Goal: Task Accomplishment & Management: Complete application form

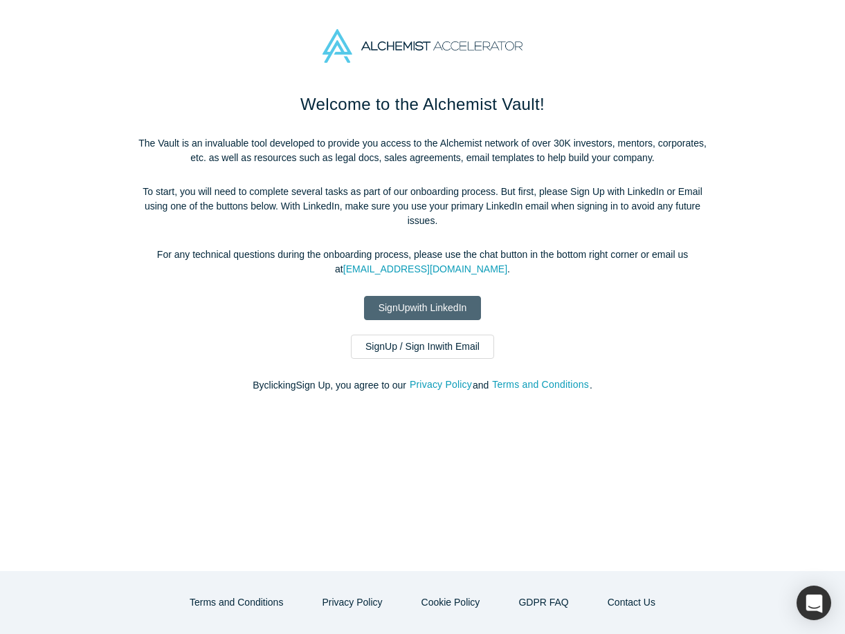
click at [418, 313] on link "Sign Up with LinkedIn" at bounding box center [423, 308] width 118 height 24
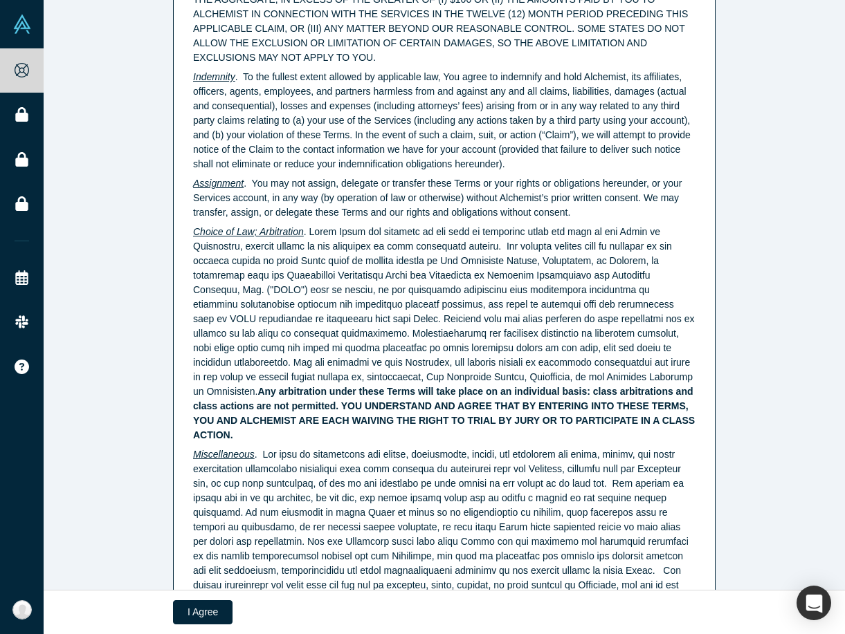
scroll to position [3412, 0]
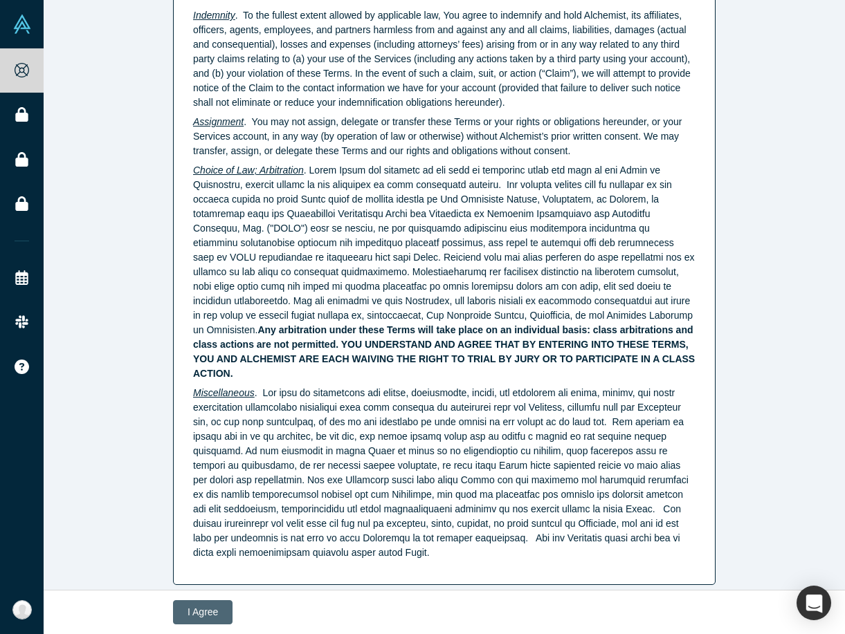
click at [192, 622] on button "I Agree" at bounding box center [203, 613] width 60 height 24
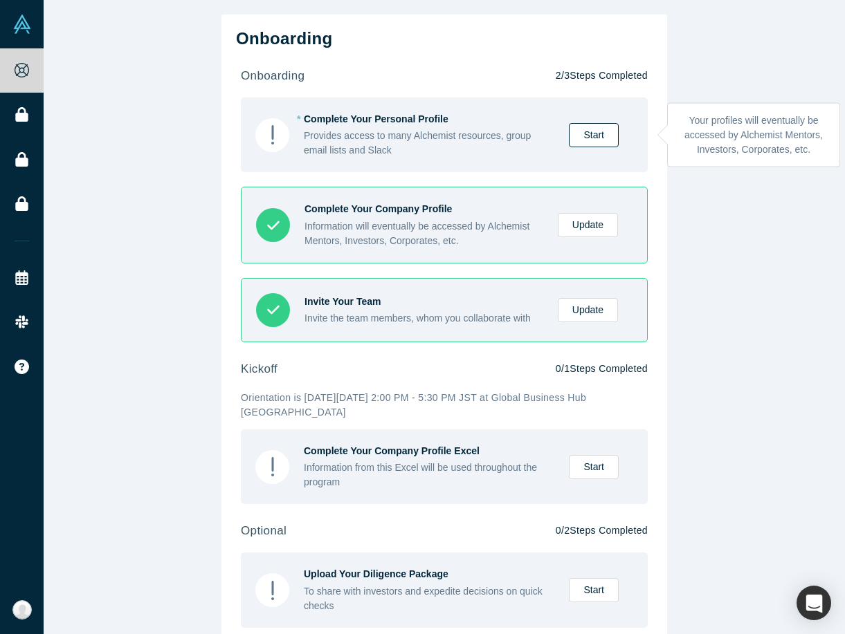
click at [611, 140] on link "Start" at bounding box center [594, 135] width 50 height 24
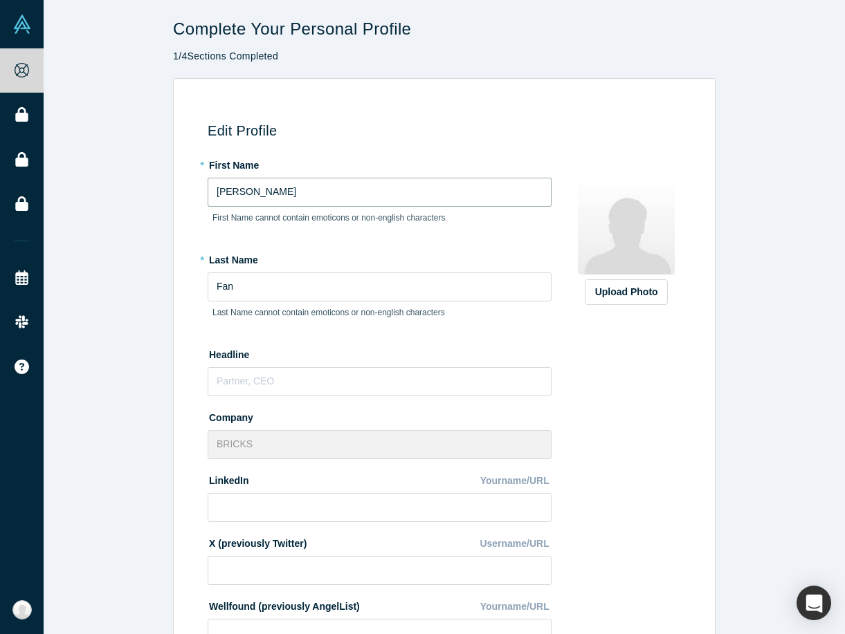
click at [493, 185] on input "Emma" at bounding box center [380, 192] width 344 height 29
click at [386, 391] on input "text" at bounding box center [380, 381] width 344 height 29
click at [360, 503] on input at bounding box center [380, 507] width 344 height 29
paste input "linkedin.com/in/emma-is18"
click at [450, 502] on input "linkedin.com/in/emma-is18" at bounding box center [380, 507] width 344 height 29
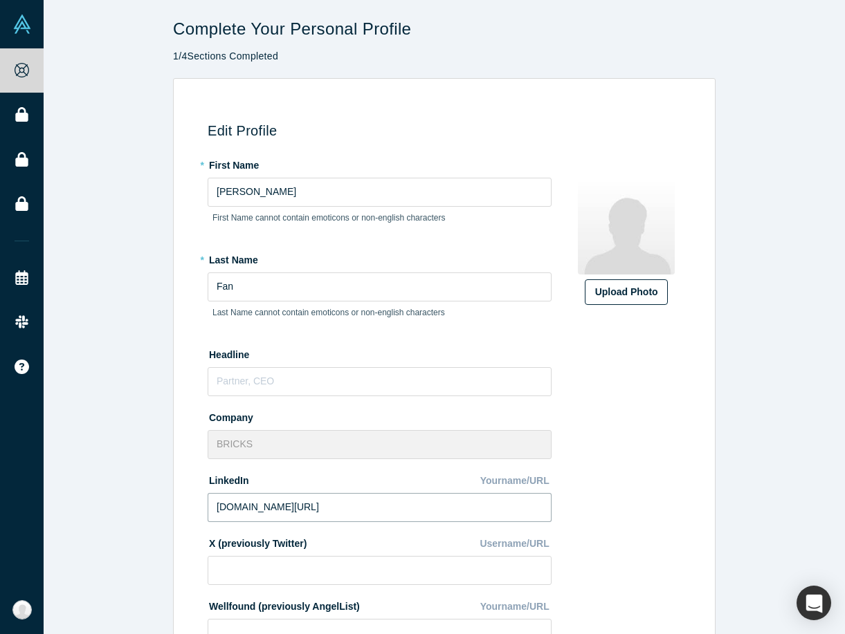
type input "linkedin.com/in/emma-is18"
click at [627, 292] on div "Upload Photo" at bounding box center [626, 292] width 62 height 15
click at [0, 0] on input "Upload Photo" at bounding box center [0, 0] width 0 height 0
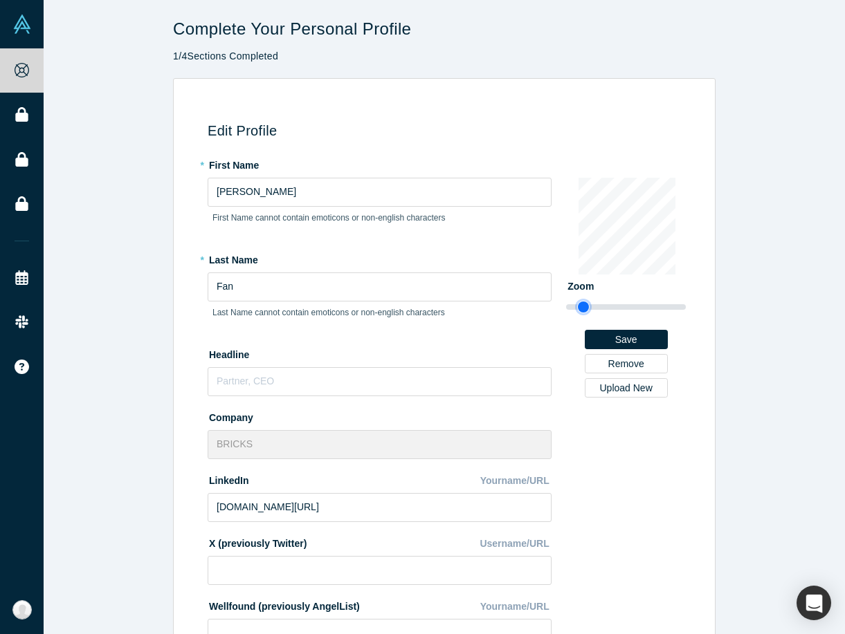
type input "1.09"
click at [583, 303] on input "range" at bounding box center [626, 307] width 120 height 17
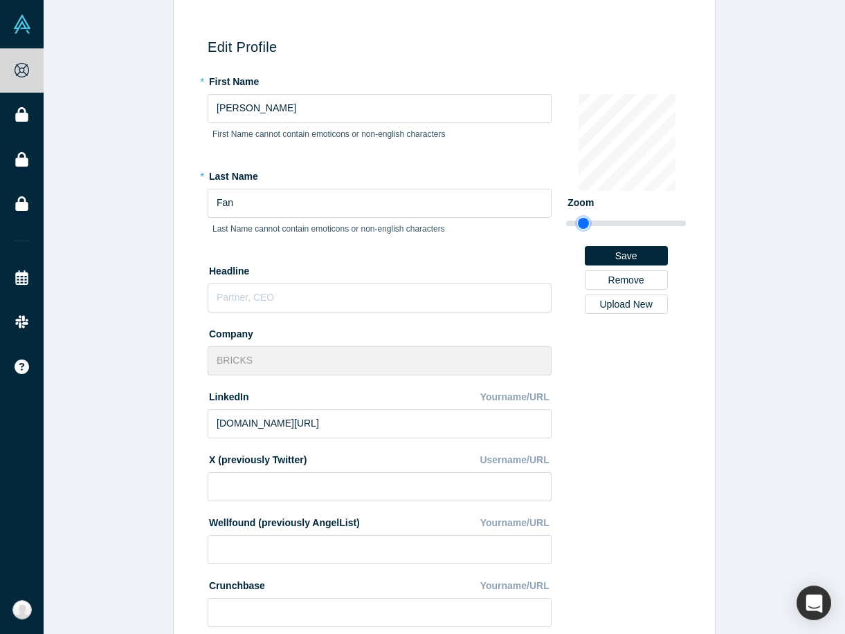
scroll to position [305, 0]
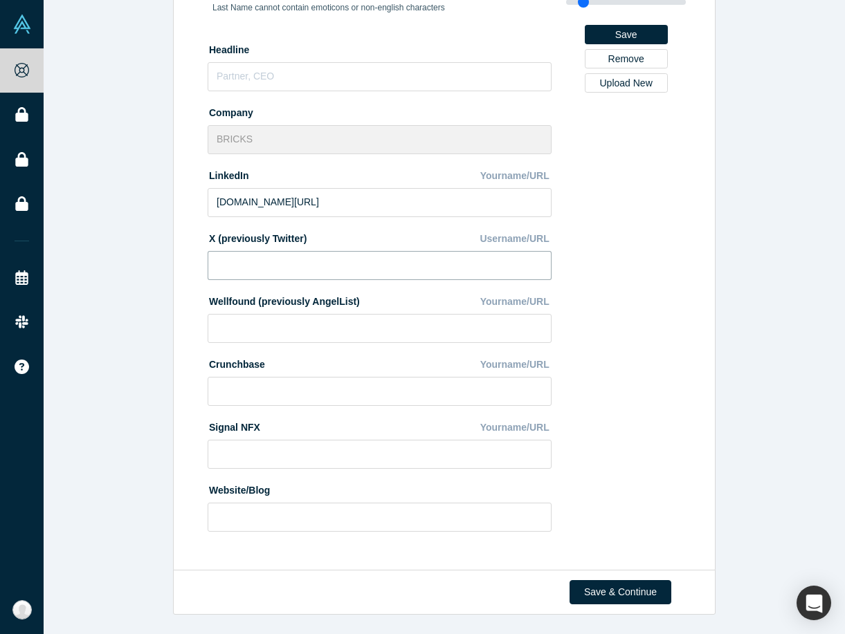
click at [326, 259] on input at bounding box center [380, 265] width 344 height 29
click at [309, 328] on input at bounding box center [380, 328] width 344 height 29
click at [288, 515] on input at bounding box center [380, 517] width 344 height 29
click at [619, 488] on div "Change Photo Zoom Save Remove Upload New" at bounding box center [626, 194] width 120 height 693
click at [599, 592] on button "Save & Continue" at bounding box center [620, 593] width 102 height 24
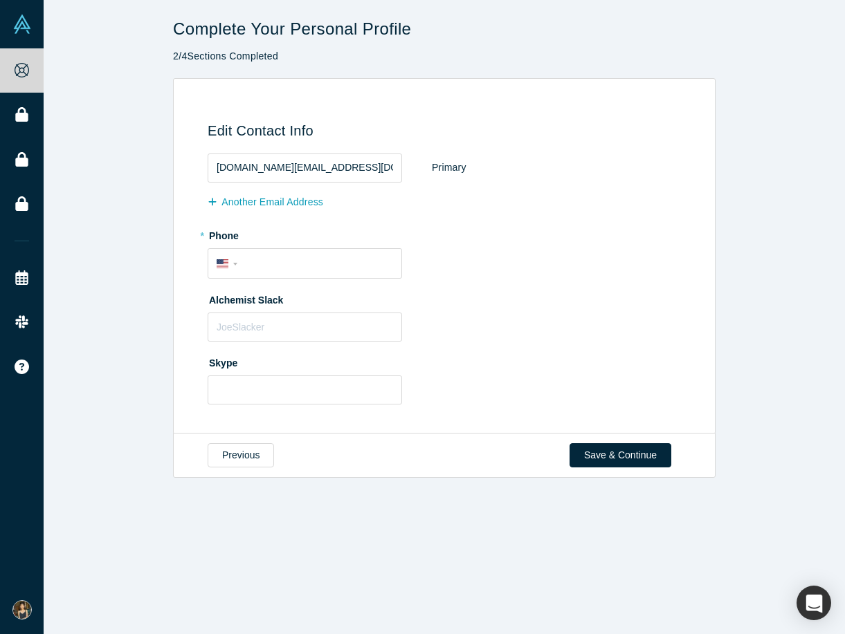
scroll to position [0, 0]
click at [228, 261] on div "International Afghanistan Åland Islands Albania Algeria American Samoa Andorra …" at bounding box center [229, 263] width 25 height 20
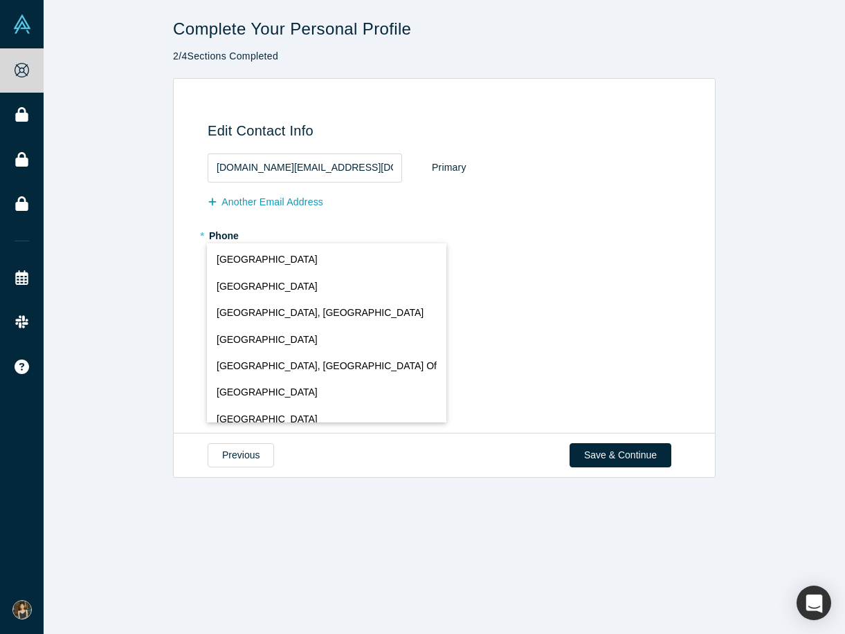
scroll to position [5631, 0]
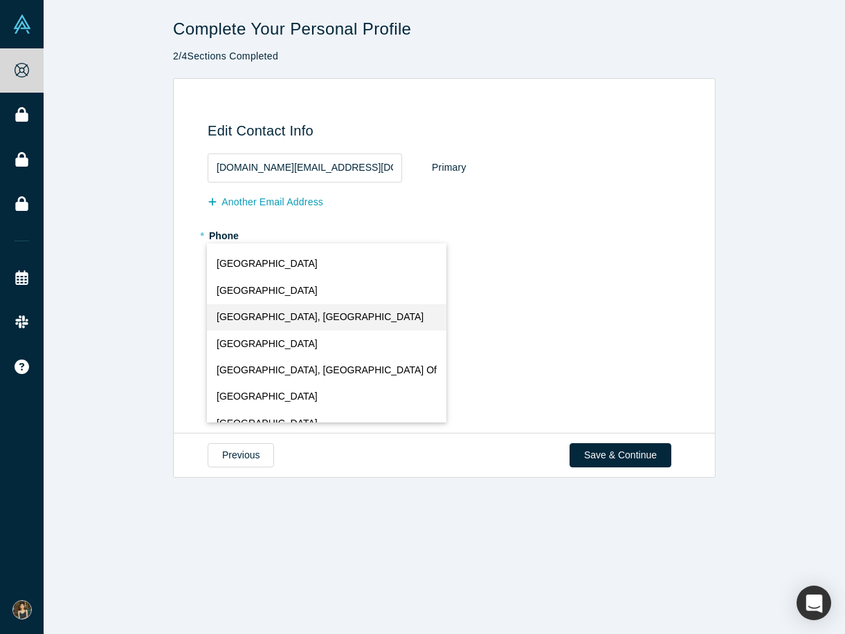
click at [299, 320] on span "Taiwan, Province of China" at bounding box center [320, 317] width 207 height 15
select select "TW"
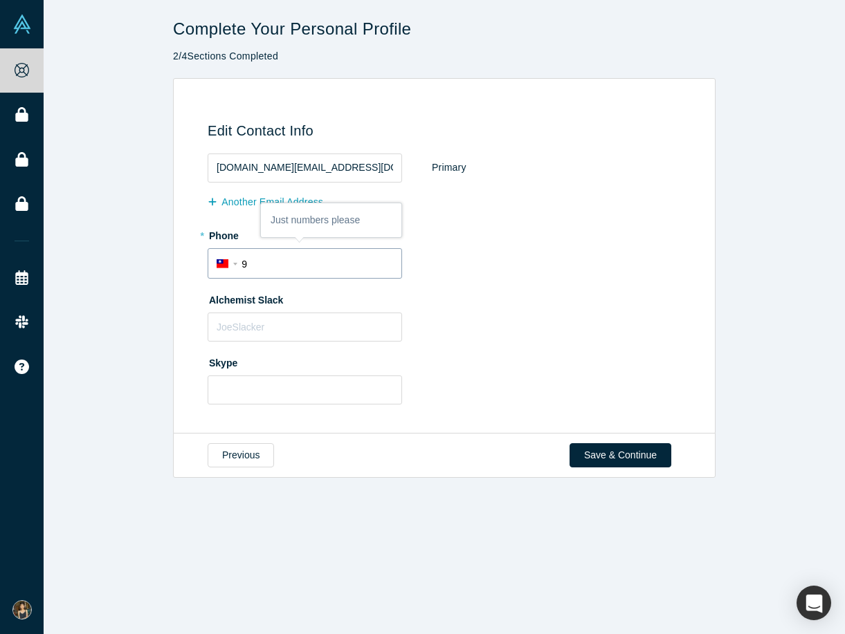
type input "+886 985 003 202"
click at [340, 332] on input "text" at bounding box center [305, 327] width 194 height 29
type input "Emma"
click at [270, 387] on input "text" at bounding box center [305, 390] width 194 height 29
click at [271, 331] on input "Emma" at bounding box center [305, 327] width 194 height 29
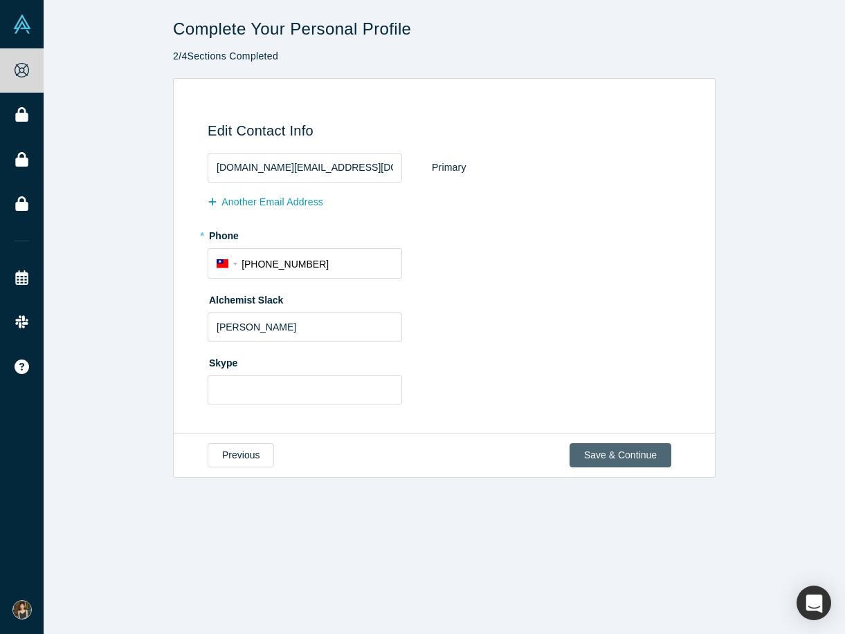
click at [630, 455] on button "Save & Continue" at bounding box center [620, 456] width 102 height 24
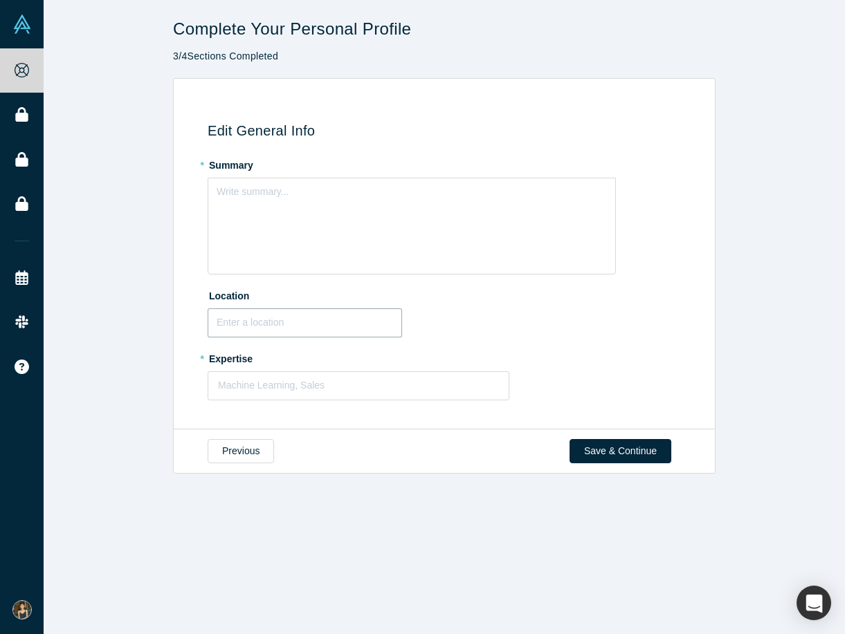
click at [300, 321] on input "text" at bounding box center [305, 323] width 194 height 29
click at [298, 385] on div at bounding box center [358, 385] width 281 height 17
click at [308, 546] on div "Complete Your Personal Profile 3 / 4 Sections Completed Edit General Info * Sum…" at bounding box center [444, 317] width 801 height 634
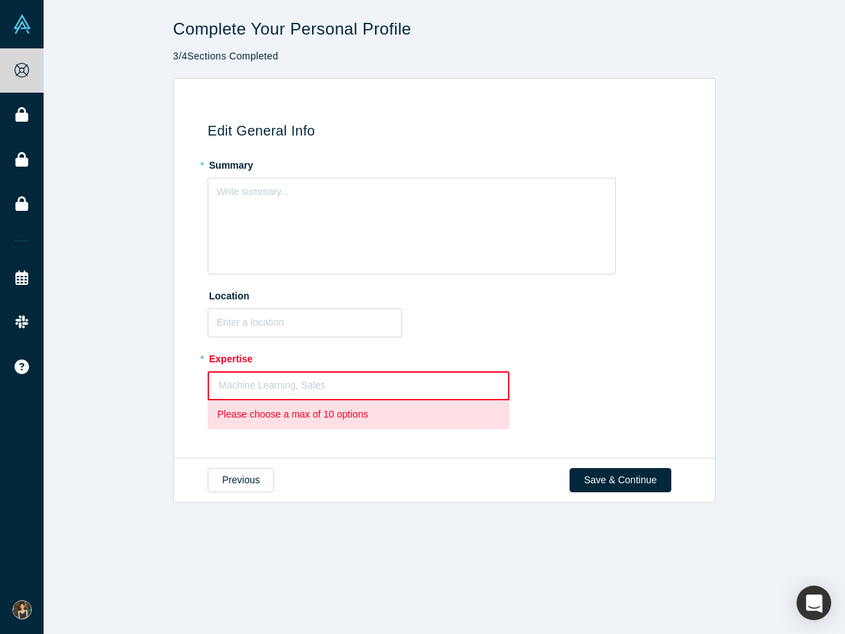
click at [281, 382] on div at bounding box center [359, 385] width 280 height 17
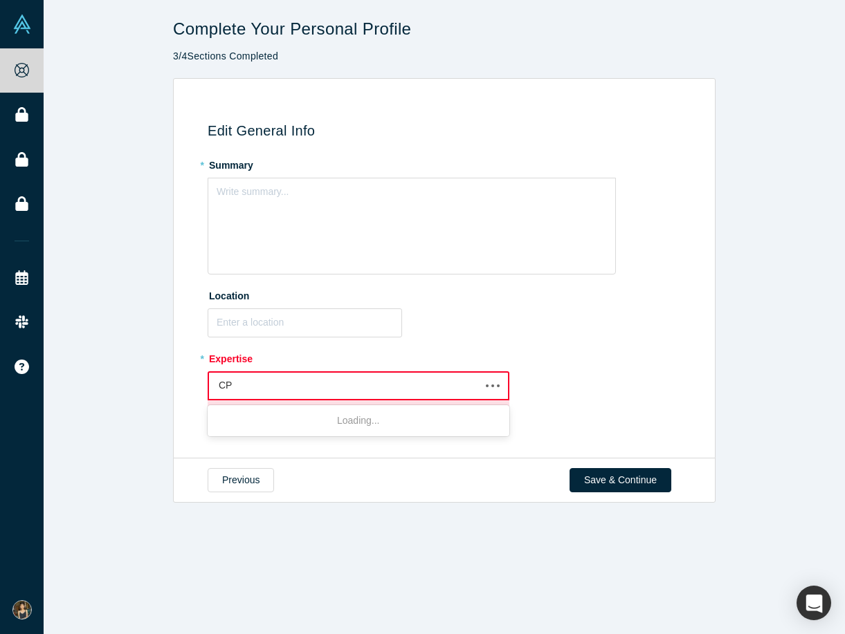
type input "CPO"
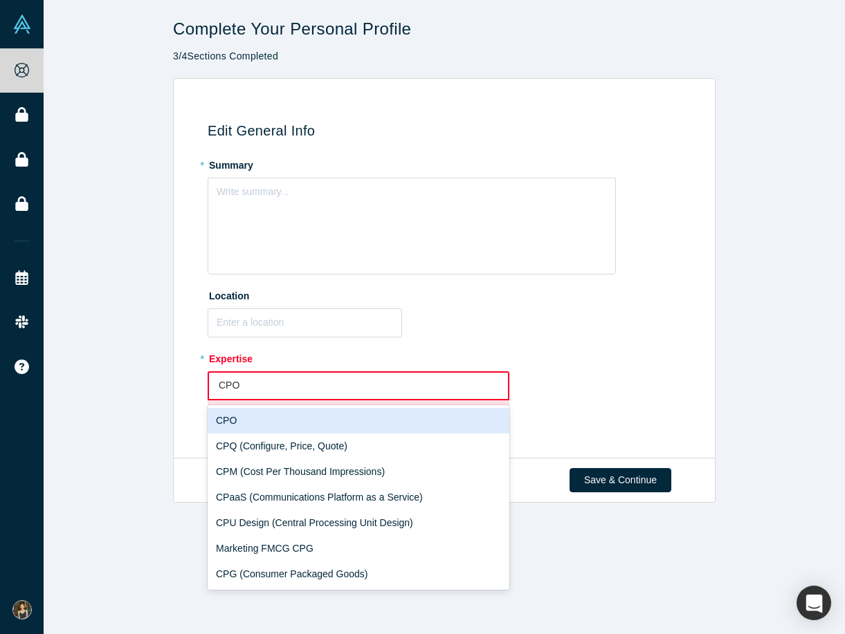
click at [365, 421] on div "CPO" at bounding box center [359, 421] width 302 height 26
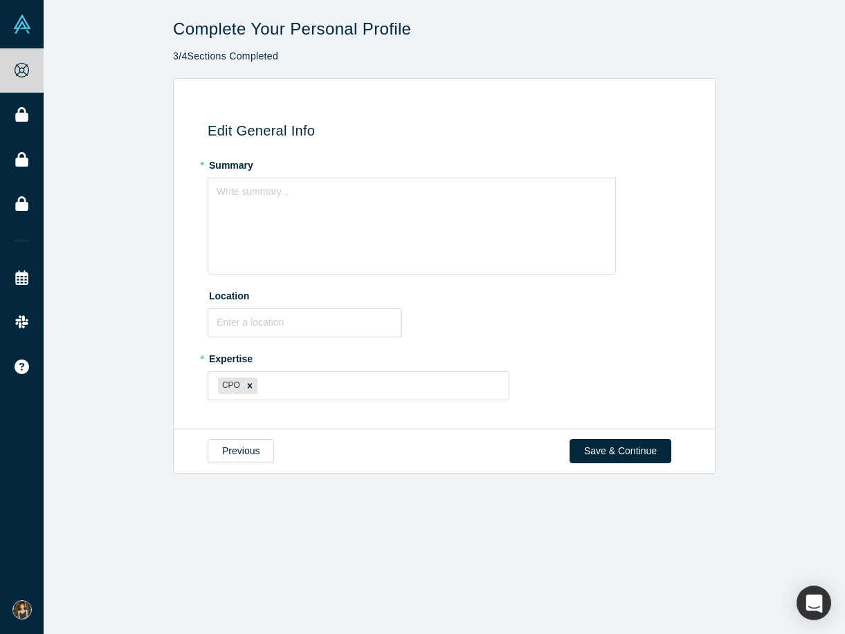
click at [394, 590] on div "Complete Your Personal Profile 3 / 4 Sections Completed Edit General Info * Sum…" at bounding box center [444, 317] width 801 height 634
click at [276, 239] on div "Write summary..." at bounding box center [412, 226] width 408 height 97
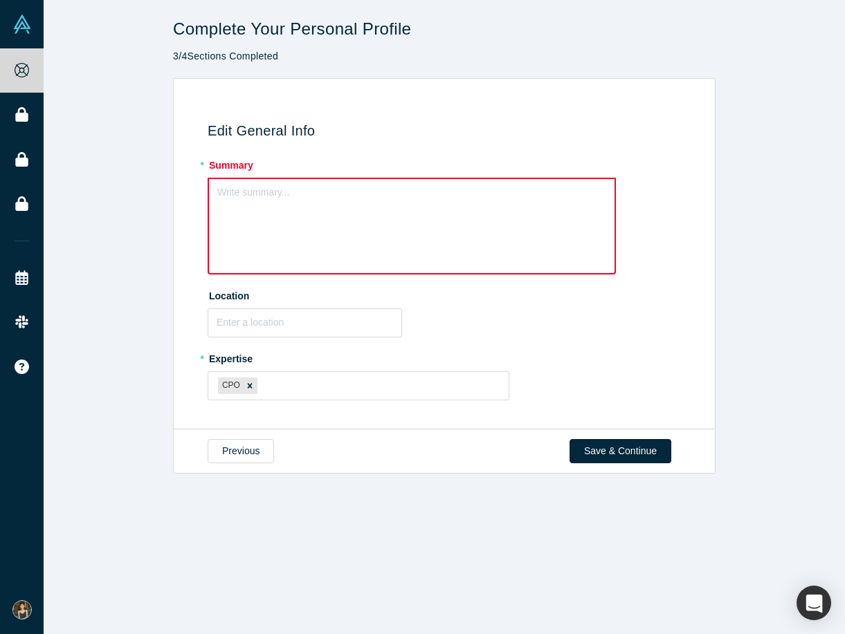
click at [243, 120] on div "Edit General Info * Summary Write summary... Location * Expertise CPO To pick u…" at bounding box center [442, 259] width 527 height 322
click at [154, 122] on div "Edit General Info * Summary Write summary... Location * Expertise CPO To pick u…" at bounding box center [444, 254] width 801 height 352
click at [314, 223] on div "Write summary..." at bounding box center [412, 226] width 408 height 97
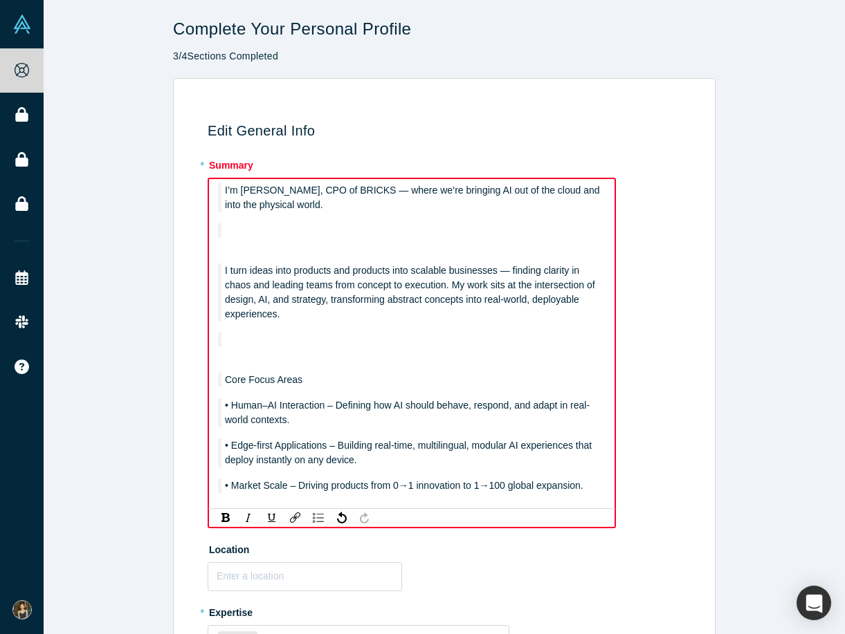
click at [298, 458] on span "• Edge-first Applications – Building real-time, multilingual, modular AI experi…" at bounding box center [409, 453] width 369 height 26
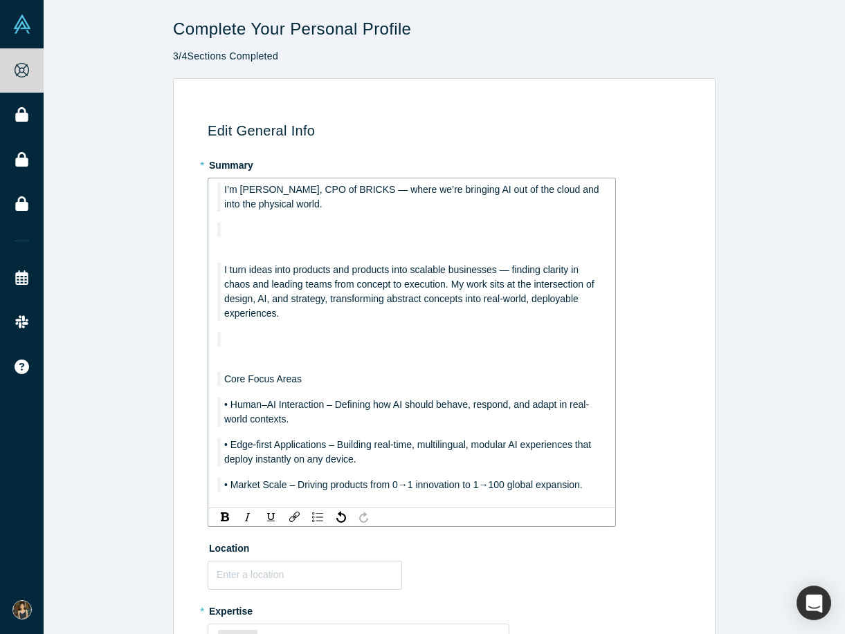
click at [217, 193] on div "I’m Emma, CPO of BRICKS — where we’re bringing AI out of the cloud and into the…" at bounding box center [412, 338] width 390 height 310
click at [221, 194] on blockquote "I’m Emma, CPO of BRICKS — where we’re bringing AI out of the cloud and into the…" at bounding box center [412, 197] width 390 height 29
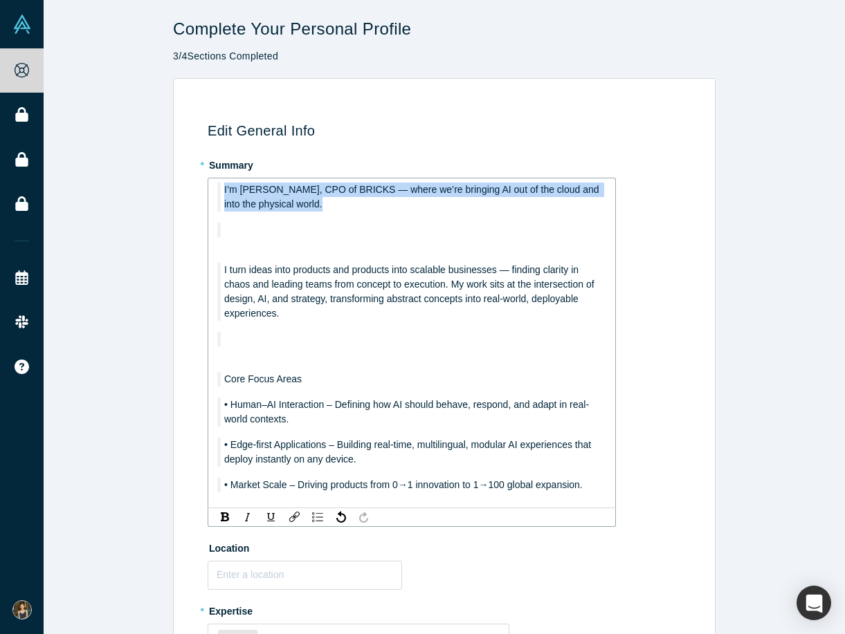
click at [221, 194] on blockquote "I’m Emma, CPO of BRICKS — where we’re bringing AI out of the cloud and into the…" at bounding box center [412, 197] width 390 height 29
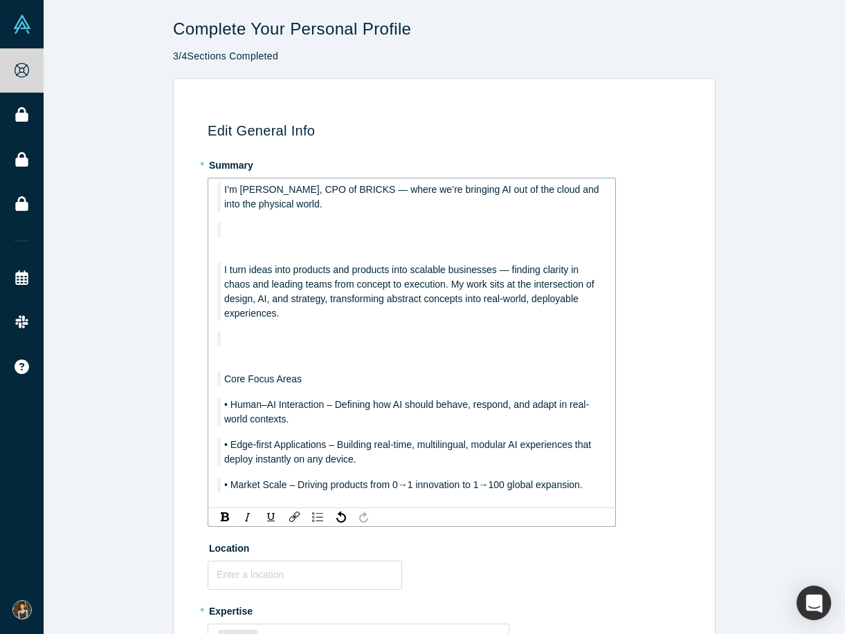
click at [264, 208] on span "I’m Emma, CPO of BRICKS — where we’re bringing AI out of the cloud and into the…" at bounding box center [412, 197] width 377 height 26
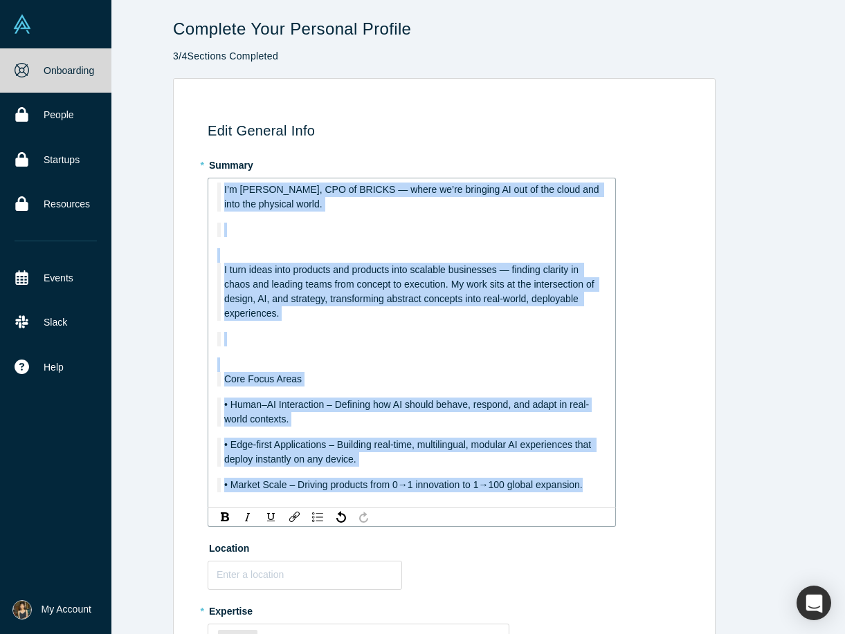
copy div "I’m Emma, CPO of BRICKS — where we’re bringing AI out of the cloud and into the…"
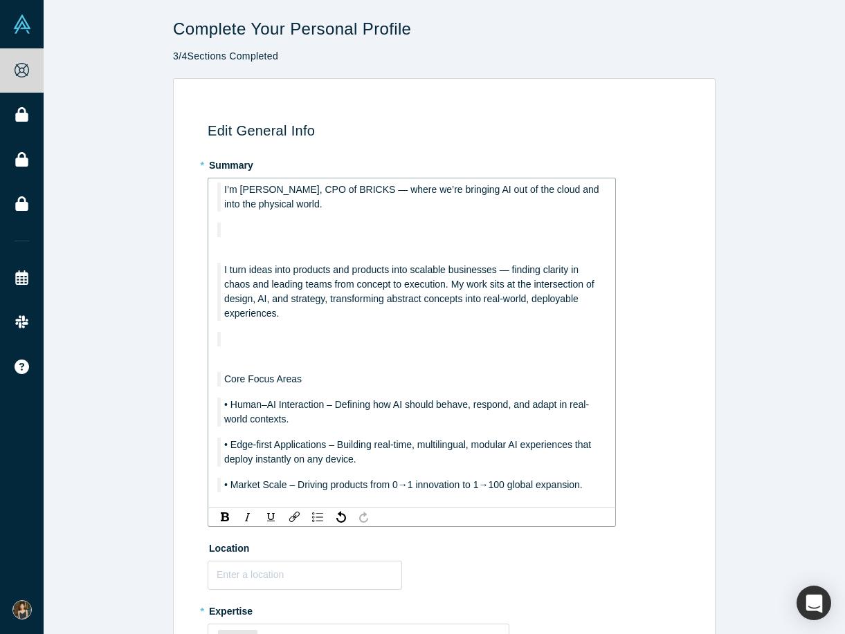
click at [407, 453] on div "• Edge-first Applications – Building real-time, multilingual, modular AI experi…" at bounding box center [415, 452] width 383 height 29
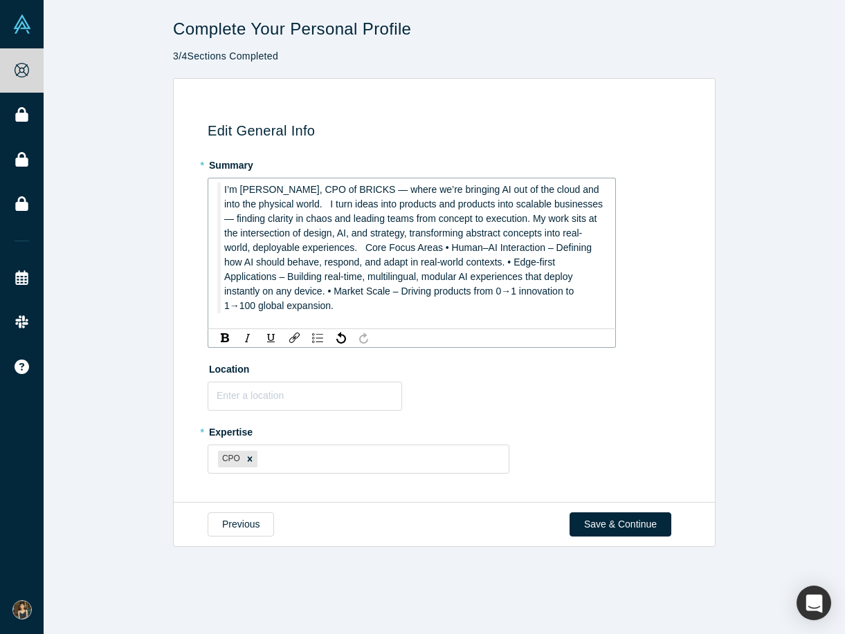
click at [297, 205] on span "I’m Emma, CPO of BRICKS — where we’re bringing AI out of the cloud and into the…" at bounding box center [414, 247] width 381 height 127
click at [328, 291] on span "I’m Emma, CPO of BRICKS — where we’re bringing AI out of the cloud and into the…" at bounding box center [414, 247] width 381 height 127
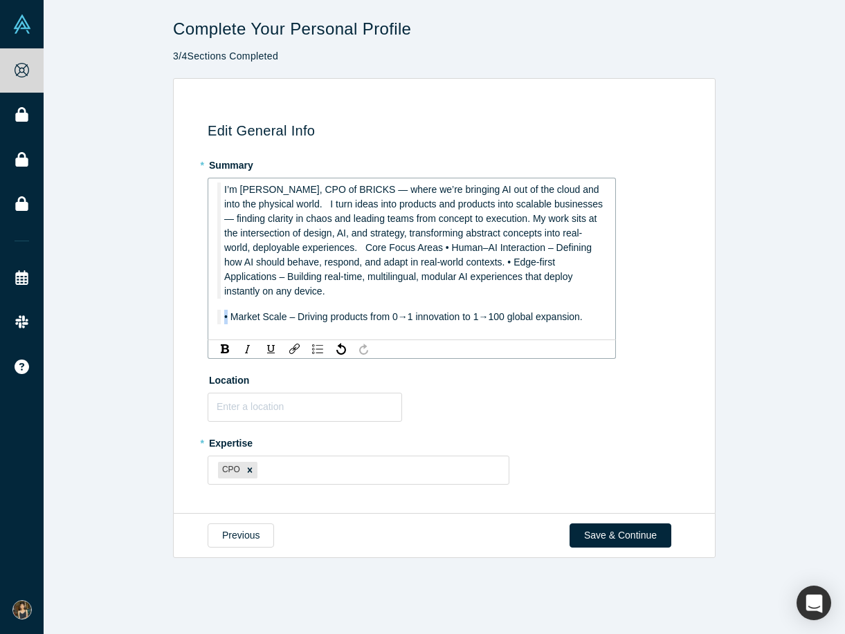
drag, startPoint x: 228, startPoint y: 317, endPoint x: 195, endPoint y: 317, distance: 32.5
click at [195, 317] on div "Edit General Info * Summary I’m Emma, CPO of BRICKS — where we’re bringing AI o…" at bounding box center [442, 301] width 527 height 406
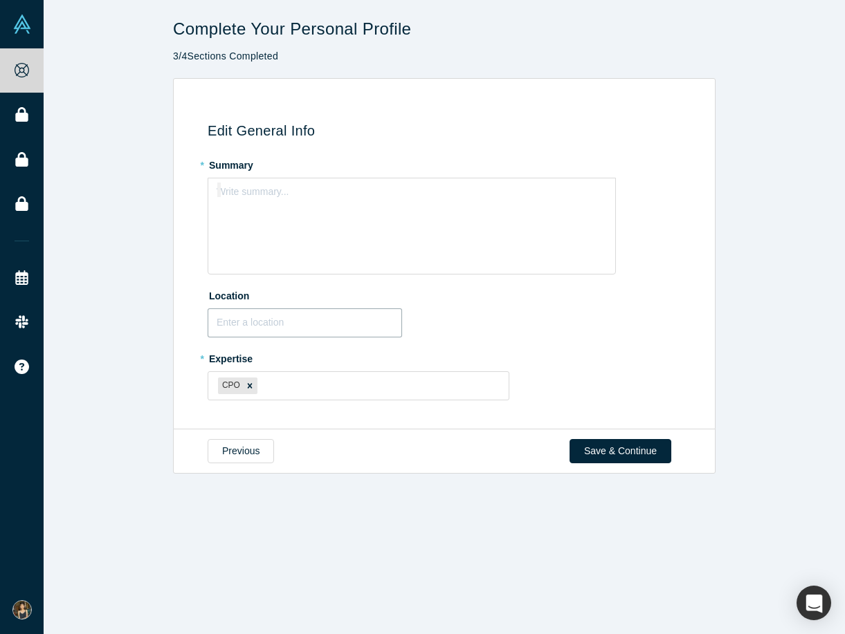
click at [372, 331] on input "text" at bounding box center [305, 323] width 194 height 29
click at [224, 441] on button "Previous" at bounding box center [241, 451] width 66 height 24
select select "TW"
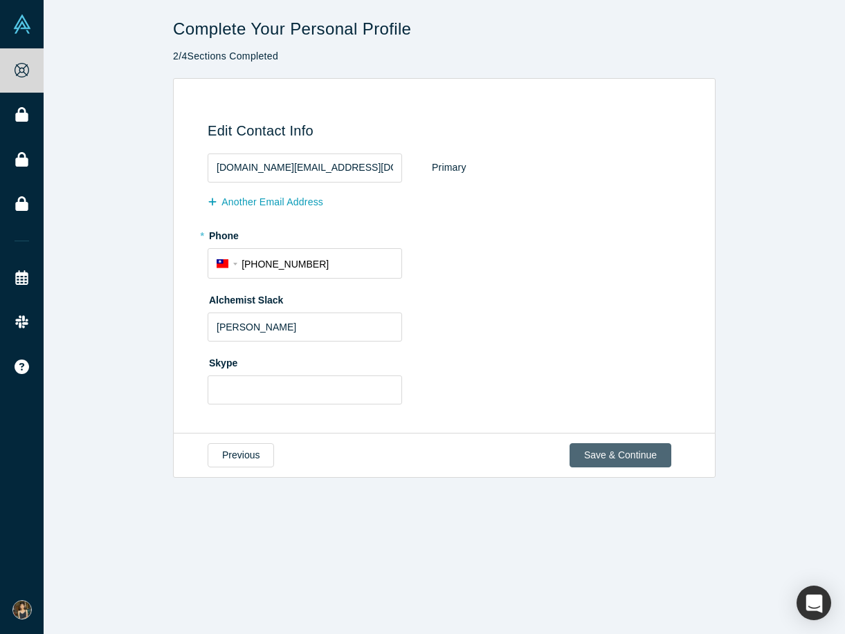
click at [612, 462] on button "Save & Continue" at bounding box center [620, 456] width 102 height 24
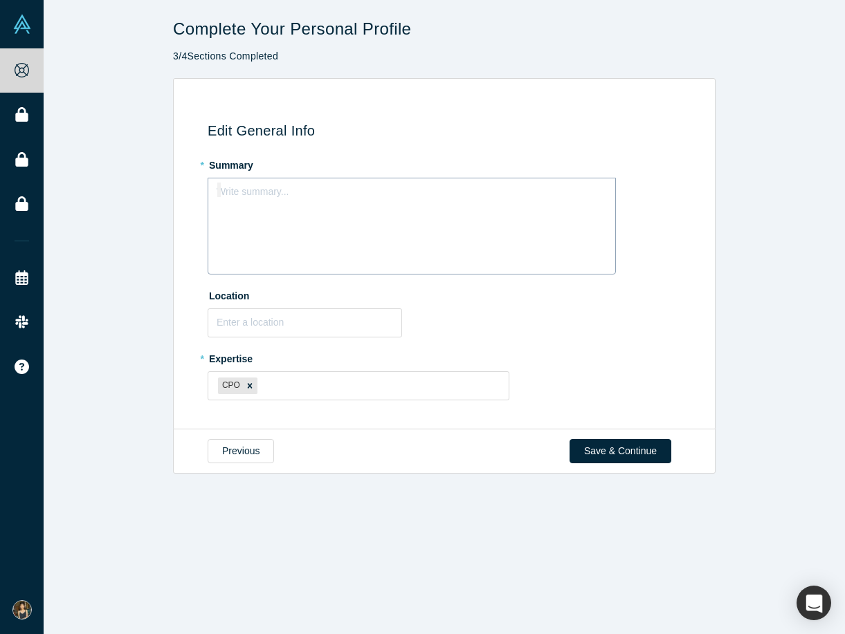
click at [353, 231] on div "Write summary..." at bounding box center [412, 226] width 408 height 97
drag, startPoint x: 259, startPoint y: 235, endPoint x: 203, endPoint y: 169, distance: 86.5
click at [208, 169] on div "* Summary Write summary..." at bounding box center [447, 214] width 478 height 121
click at [248, 215] on div "Write summary..." at bounding box center [412, 226] width 408 height 97
click at [316, 266] on img "rdw-list-control" at bounding box center [317, 265] width 11 height 10
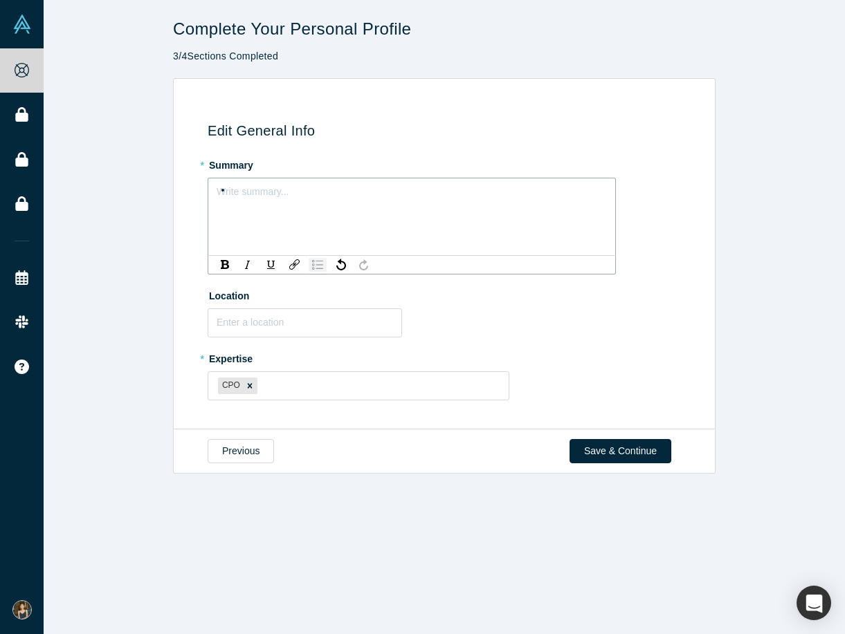
click at [316, 266] on img "rdw-list-control" at bounding box center [317, 265] width 11 height 10
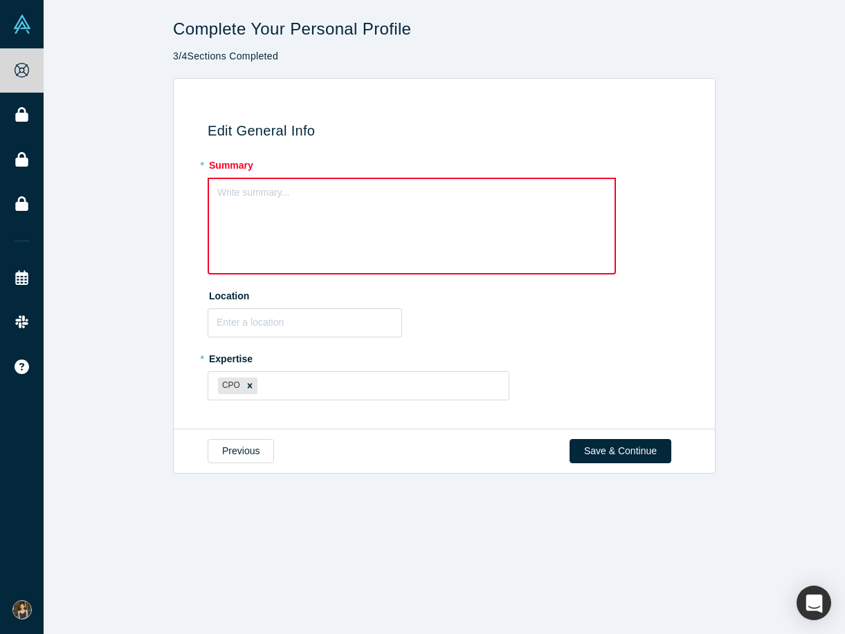
click at [280, 207] on div "Write summary..." at bounding box center [412, 226] width 408 height 97
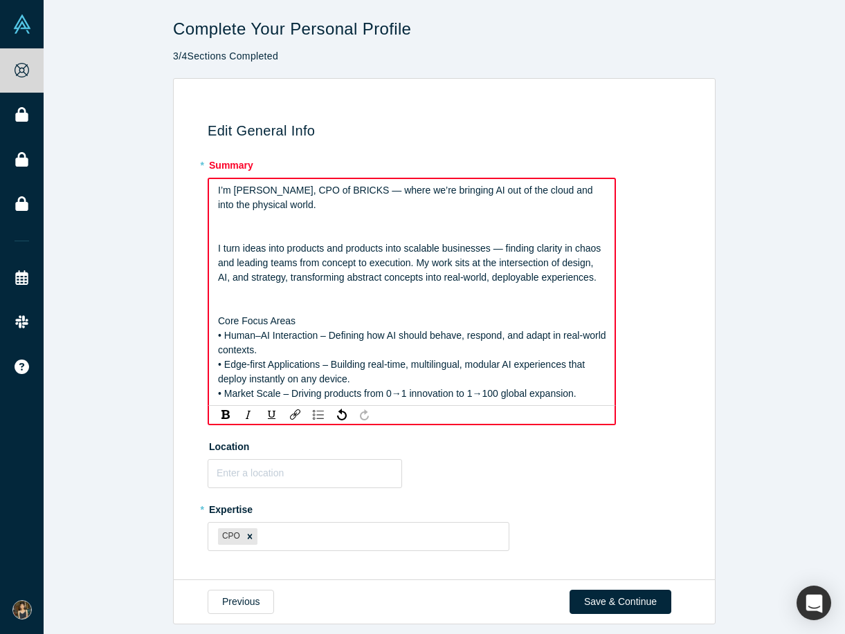
click at [292, 300] on div "rdw-editor" at bounding box center [412, 292] width 388 height 15
click at [292, 300] on div "rdw-editor" at bounding box center [412, 307] width 388 height 15
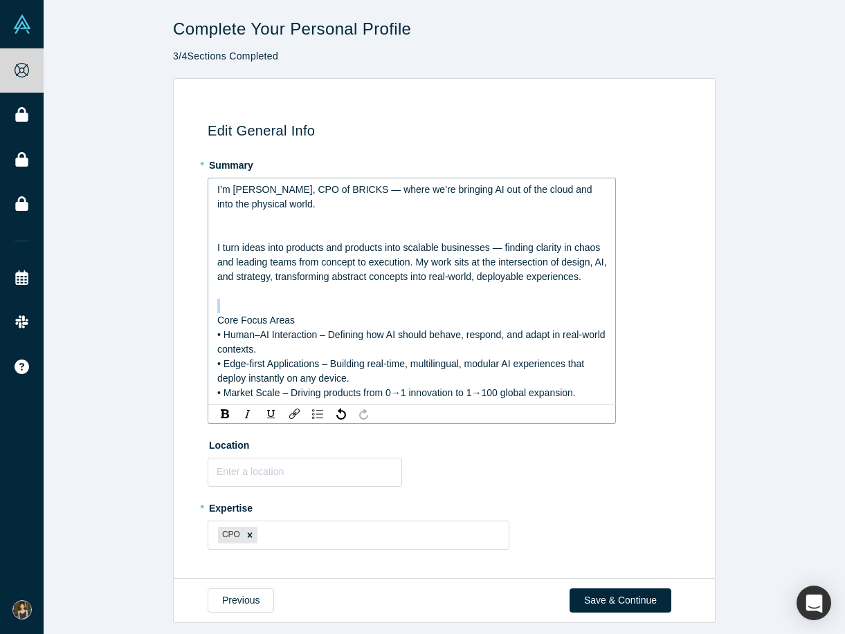
click at [292, 300] on div "rdw-editor" at bounding box center [412, 306] width 390 height 15
click at [277, 228] on div "rdw-editor" at bounding box center [412, 233] width 390 height 15
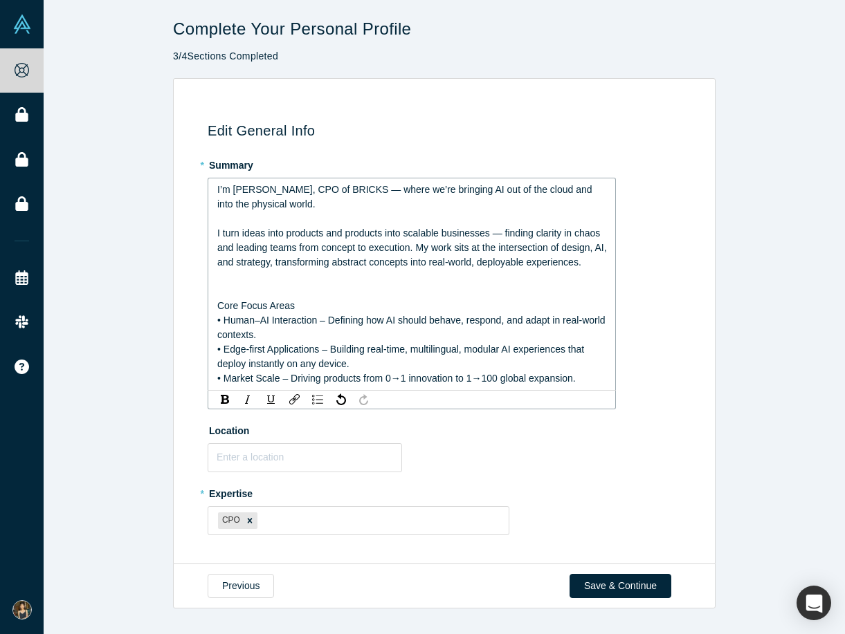
click at [226, 322] on span "• Human–AI Interaction – Defining how AI should behave, respond, and adapt in r…" at bounding box center [412, 328] width 390 height 26
click at [223, 322] on span "• Human–AI Interaction – Defining how AI should behave, respond, and adapt in r…" at bounding box center [412, 328] width 390 height 26
click at [320, 396] on img "rdw-list-control" at bounding box center [317, 400] width 11 height 10
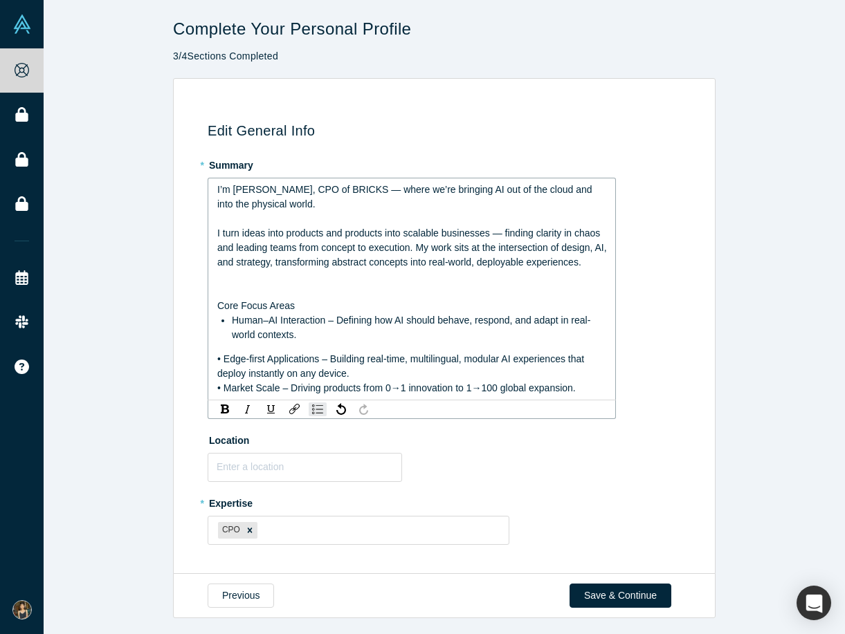
click at [221, 365] on div "• Edge-first Applications – Building real-time, multilingual, modular AI experi…" at bounding box center [412, 366] width 390 height 29
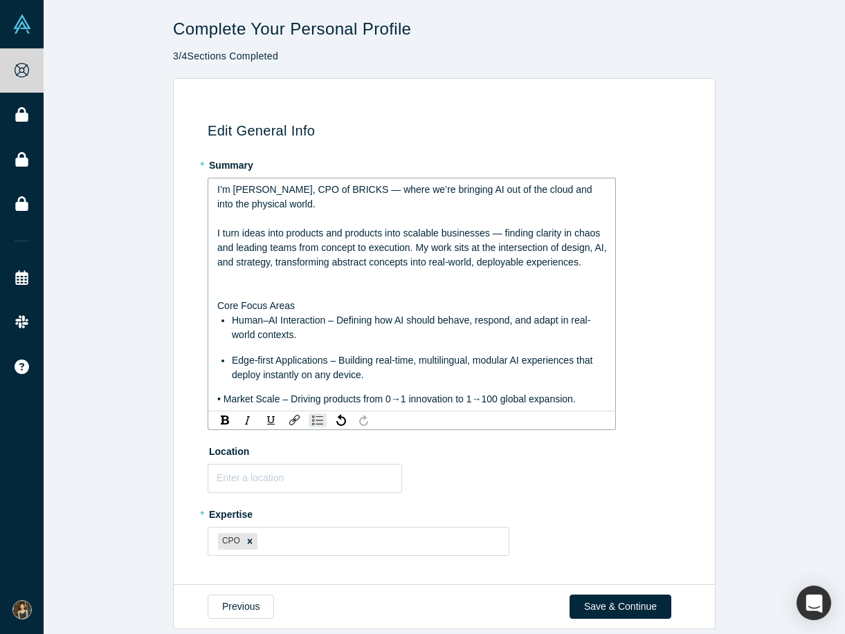
click at [223, 401] on span "• Market Scale – Driving products from 0→1 innovation to 1→100 global expansion." at bounding box center [396, 399] width 358 height 11
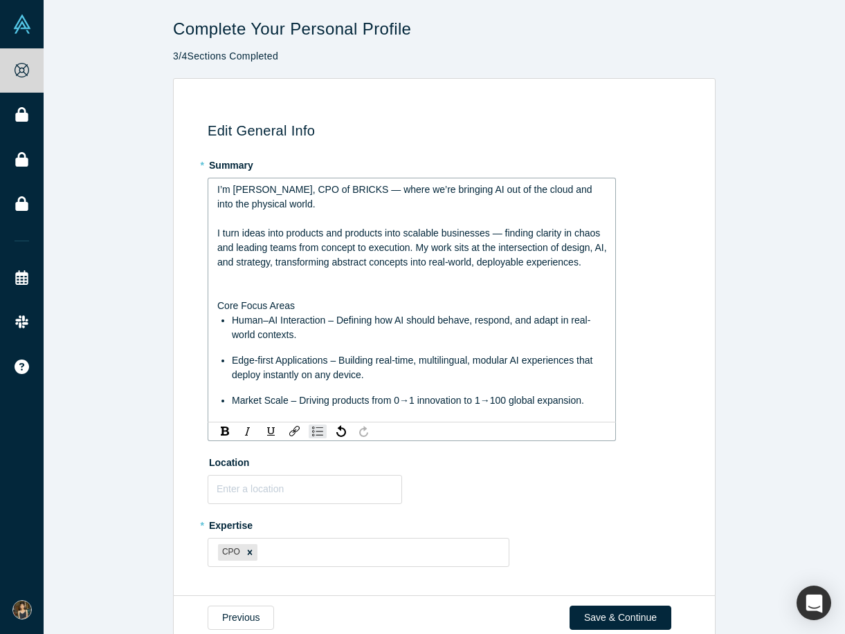
click at [300, 355] on span "Edge-first Applications – Building real-time, multilingual, modular AI experien…" at bounding box center [413, 368] width 363 height 26
click at [295, 349] on ul "Human–AI Interaction – Defining how AI should behave, respond, and adapt in rea…" at bounding box center [412, 360] width 390 height 95
click at [283, 287] on div "rdw-editor" at bounding box center [412, 291] width 390 height 15
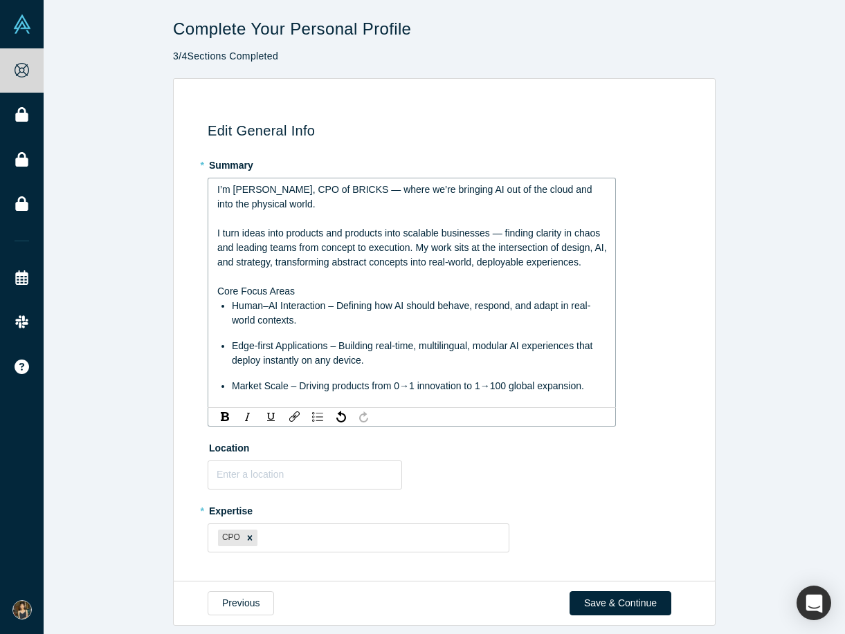
click at [316, 226] on div "I turn ideas into products and products into scalable businesses — finding clar…" at bounding box center [412, 248] width 390 height 44
click at [278, 226] on div "I turn ideas into products and products into scalable businesses — finding clar…" at bounding box center [412, 248] width 390 height 44
click at [274, 221] on div "rdw-editor" at bounding box center [412, 219] width 390 height 15
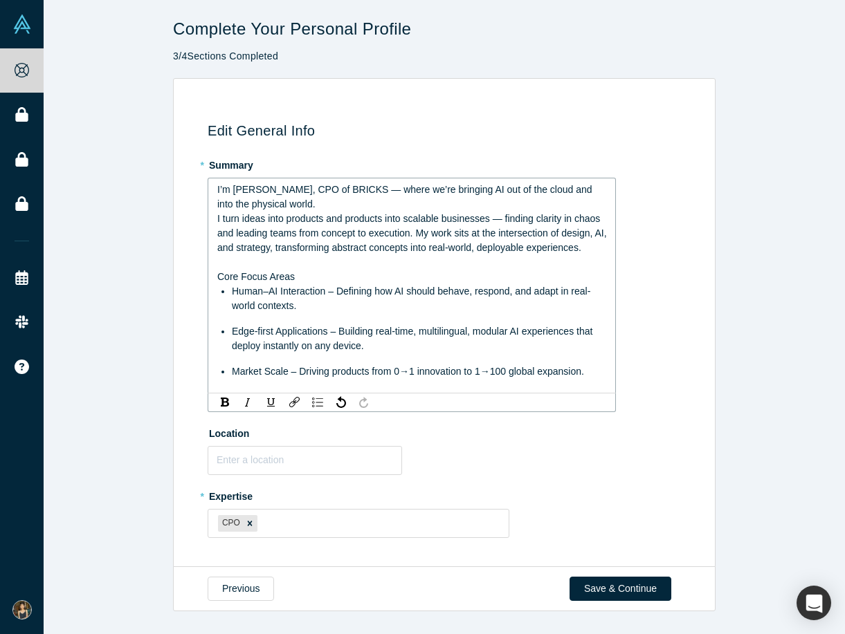
click at [318, 284] on div "Human–AI Interaction – Defining how AI should behave, respond, and adapt in rea…" at bounding box center [419, 298] width 375 height 29
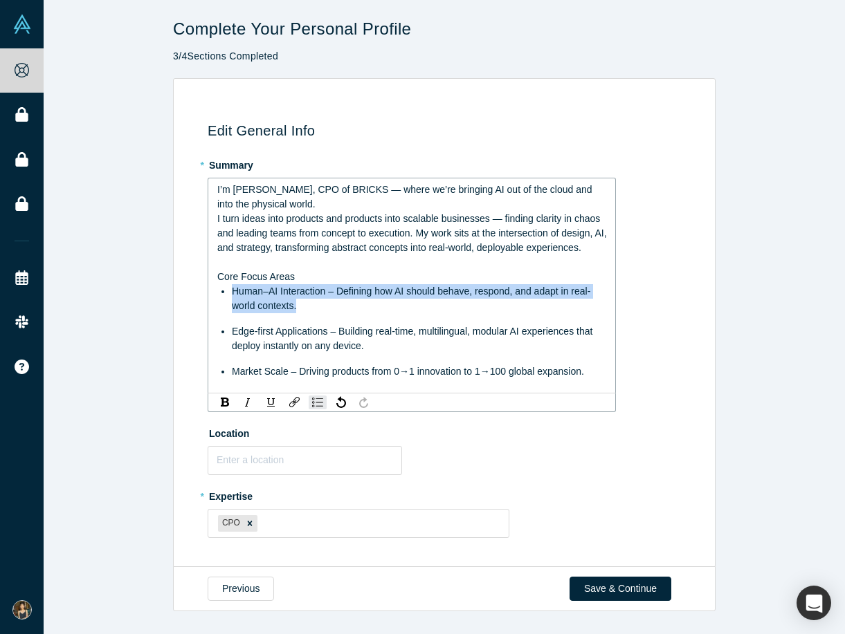
click at [318, 284] on div "Human–AI Interaction – Defining how AI should behave, respond, and adapt in rea…" at bounding box center [419, 298] width 375 height 29
click at [312, 276] on div "Core Focus Areas" at bounding box center [412, 277] width 390 height 15
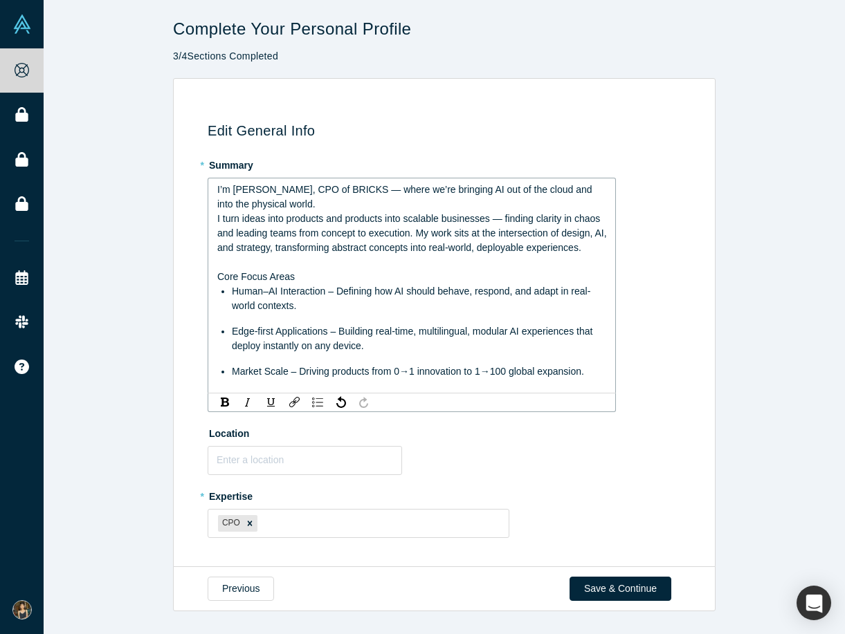
click at [312, 276] on div "Core Focus Areas" at bounding box center [412, 277] width 390 height 15
click at [227, 405] on img "rdw-inline-control" at bounding box center [225, 402] width 8 height 9
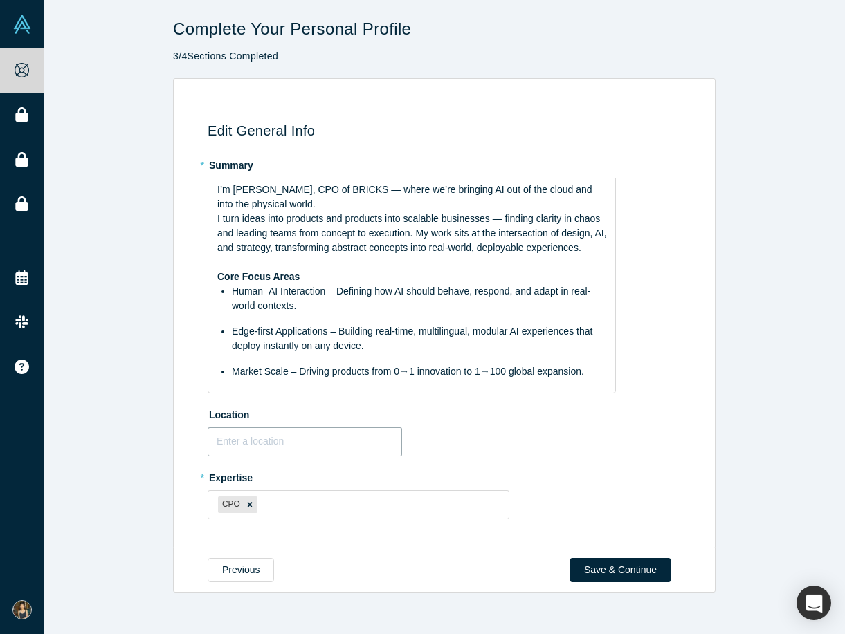
click at [307, 461] on fieldset "* Summary I’m Emma, CPO of BRICKS — where we’re bringing AI out of the cloud an…" at bounding box center [447, 342] width 478 height 376
type input "Ｔ"
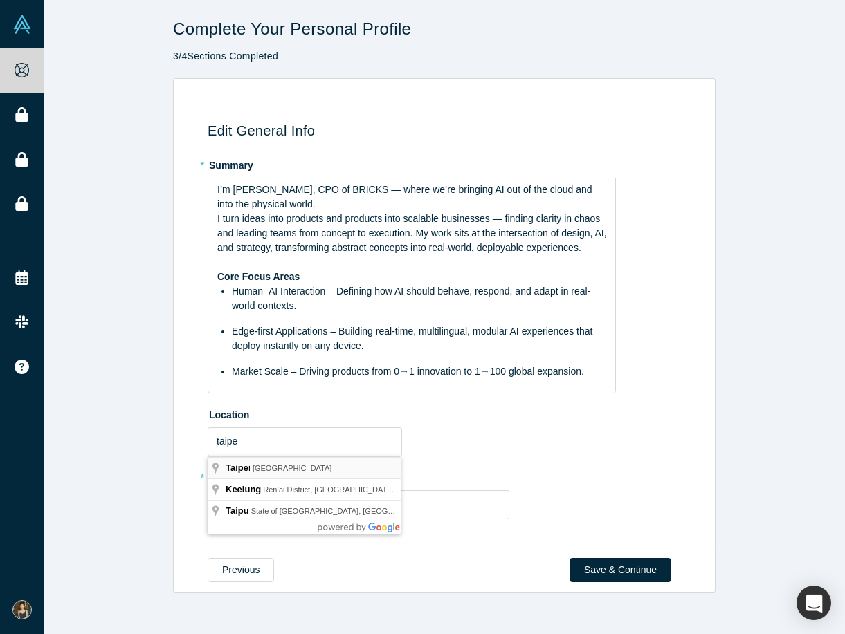
type input "Taipei, Taiwan"
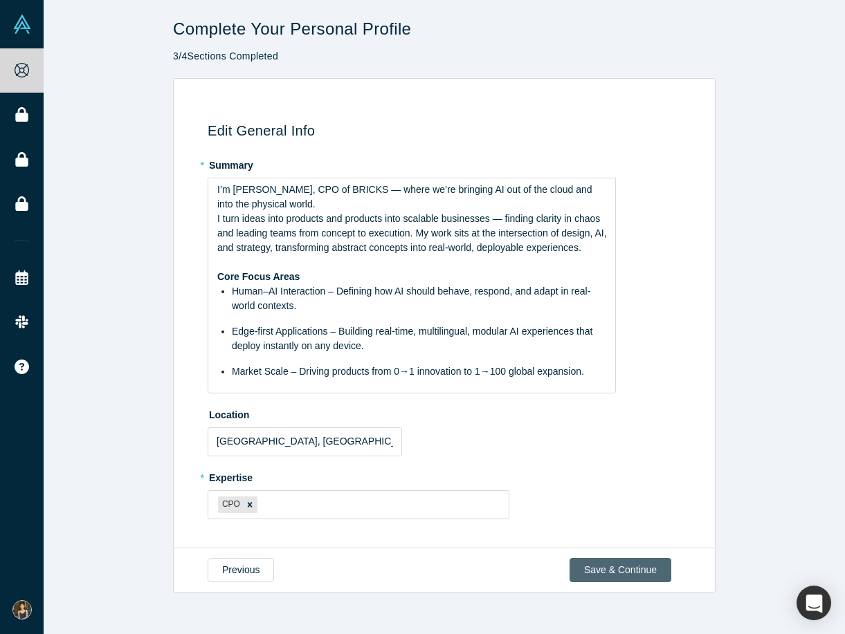
click at [611, 562] on button "Save & Continue" at bounding box center [620, 570] width 102 height 24
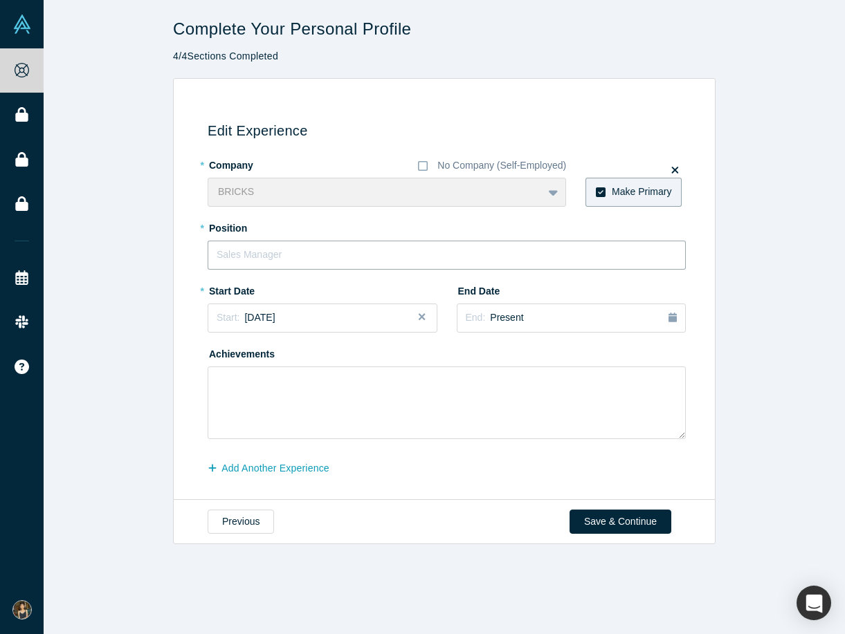
click at [297, 258] on input "text" at bounding box center [447, 255] width 478 height 29
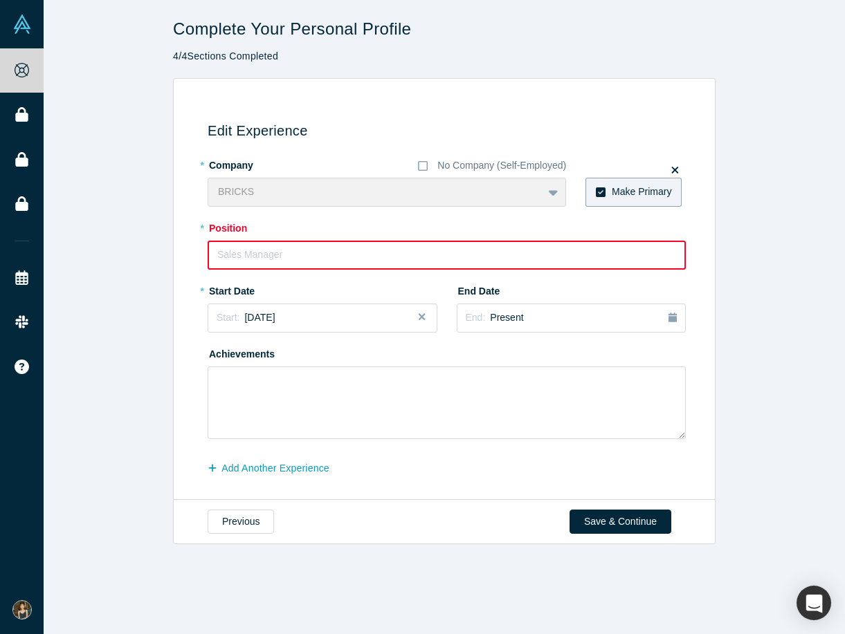
click at [322, 253] on input "text" at bounding box center [447, 255] width 478 height 29
type input "ㄏ"
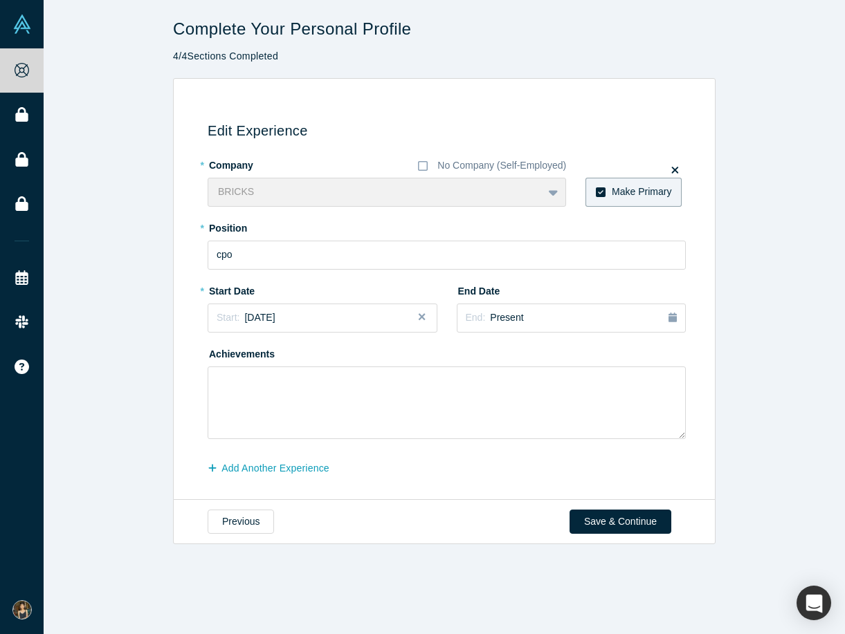
click at [313, 270] on div "* Company No Company (Self-Employed) BRICKS To pick up a draggable item, press …" at bounding box center [447, 297] width 478 height 286
click at [294, 245] on input "cpo" at bounding box center [447, 255] width 478 height 29
type input "CPO"
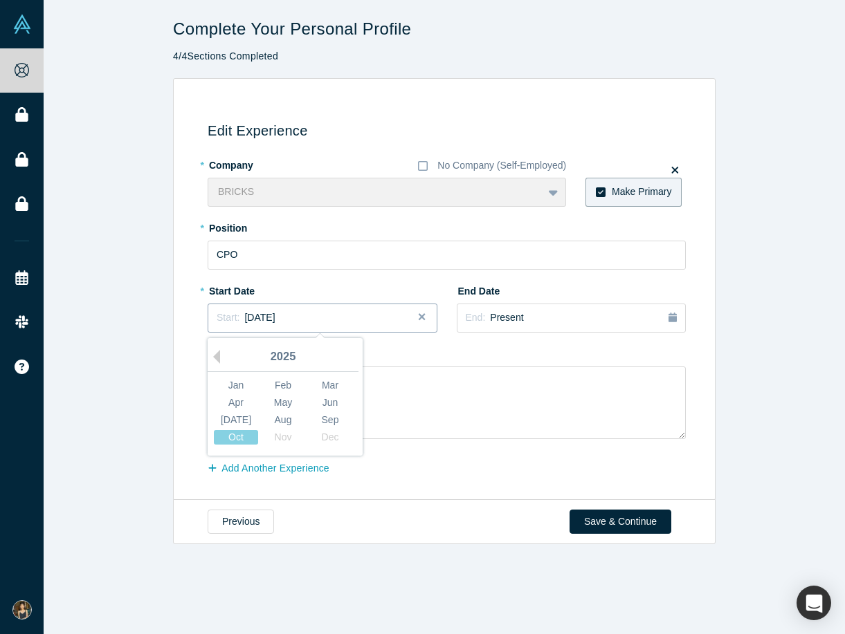
click at [303, 322] on div "Start: October 2025" at bounding box center [323, 318] width 212 height 15
click at [274, 358] on div "2025" at bounding box center [283, 357] width 151 height 29
click at [217, 358] on button "Previous Year" at bounding box center [213, 357] width 14 height 14
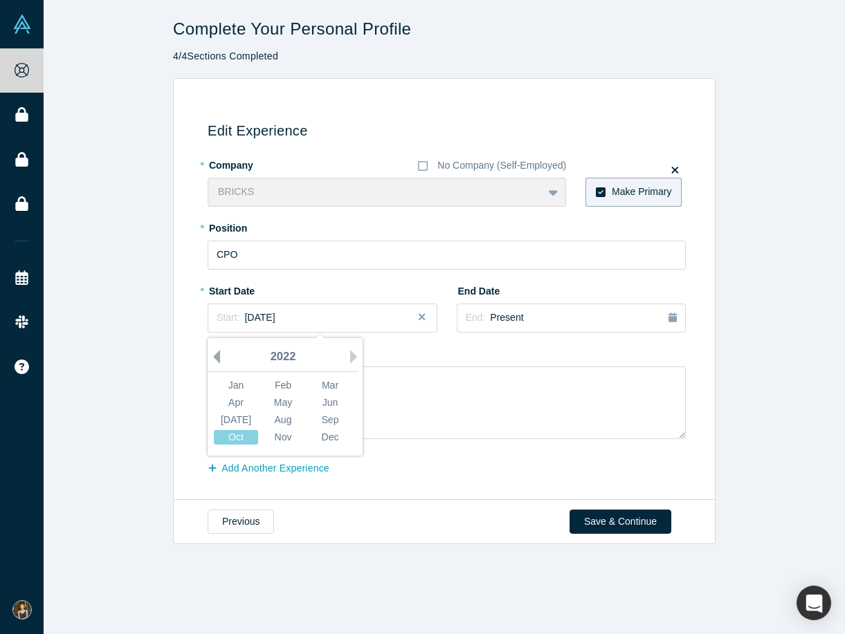
click at [217, 358] on button "Previous Year" at bounding box center [213, 357] width 14 height 14
click at [329, 402] on div "Jun" at bounding box center [330, 403] width 44 height 15
click at [392, 424] on textarea at bounding box center [447, 403] width 478 height 73
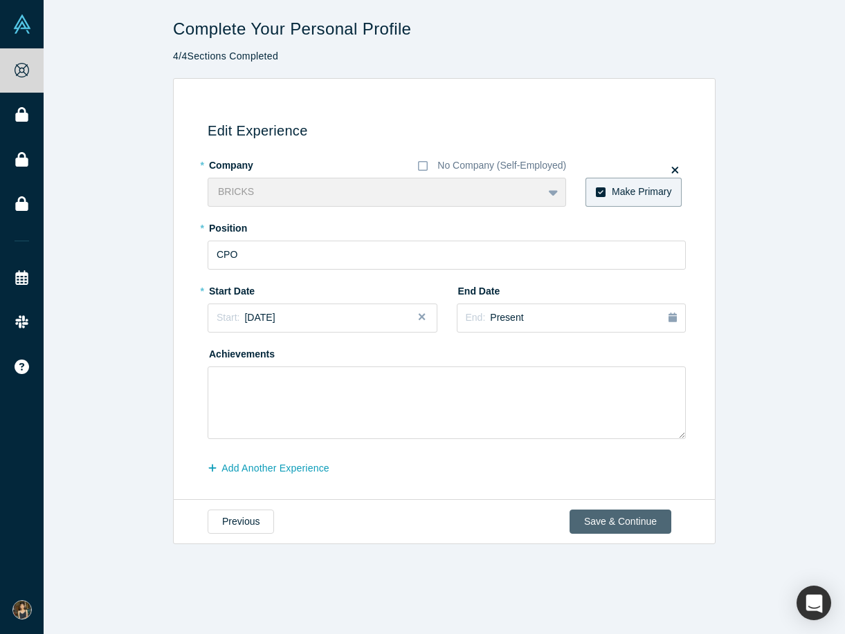
click at [629, 524] on button "Save & Continue" at bounding box center [620, 522] width 102 height 24
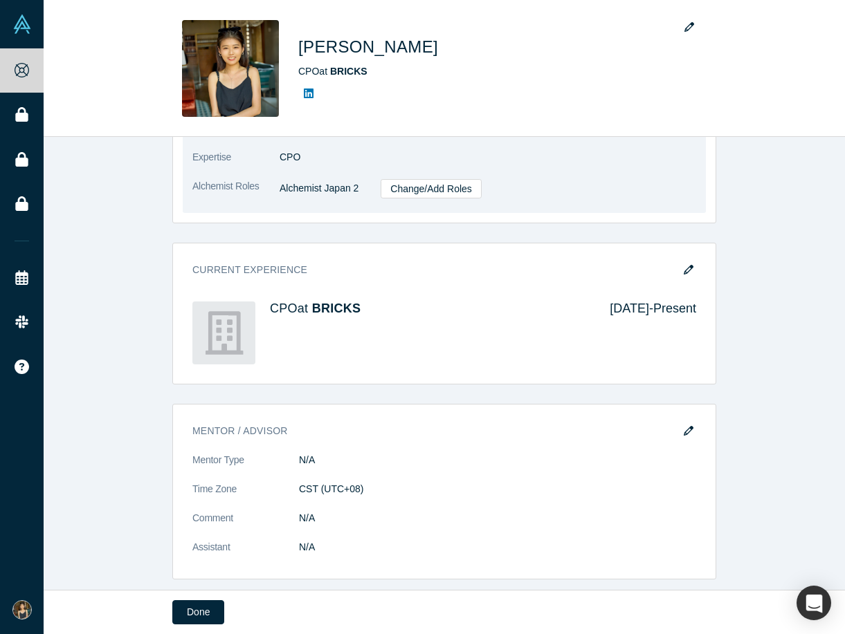
scroll to position [477, 0]
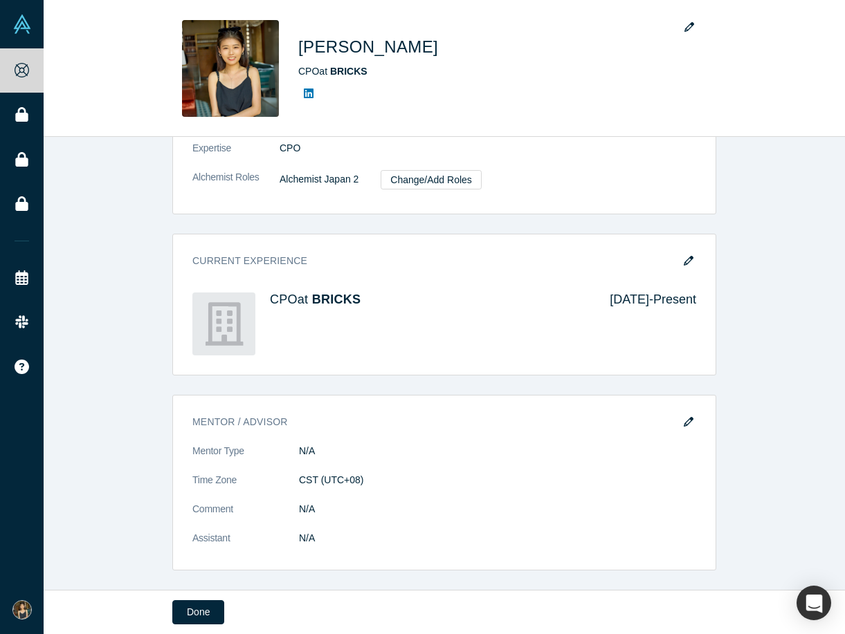
drag, startPoint x: 207, startPoint y: 611, endPoint x: 70, endPoint y: 413, distance: 240.7
click at [70, 413] on main "Emma Fan CPO at BRICKS Contact Email(s) 18.fan@bricks.tools (primary) Phone +88…" at bounding box center [444, 317] width 801 height 634
click at [211, 624] on button "Done" at bounding box center [198, 613] width 52 height 24
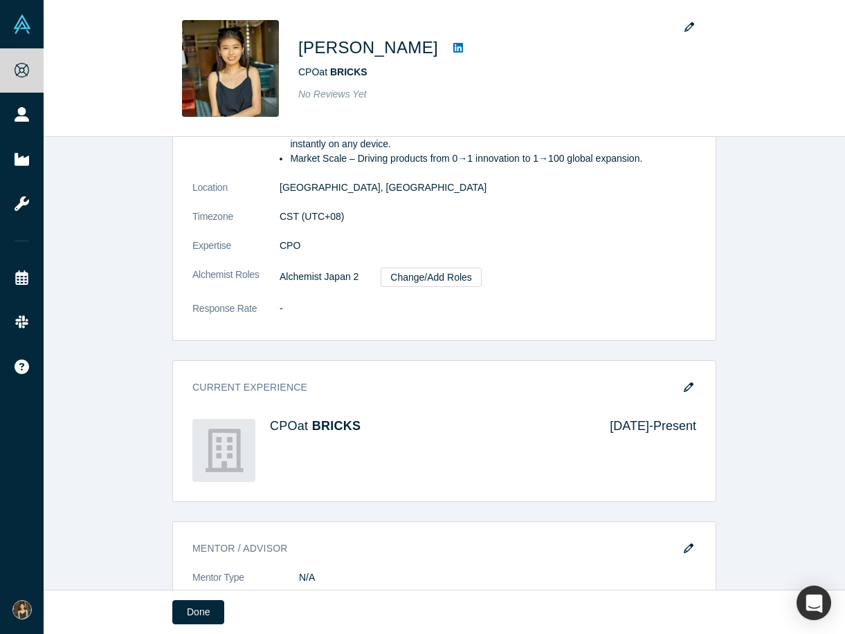
scroll to position [575, 0]
